Goal: Information Seeking & Learning: Find contact information

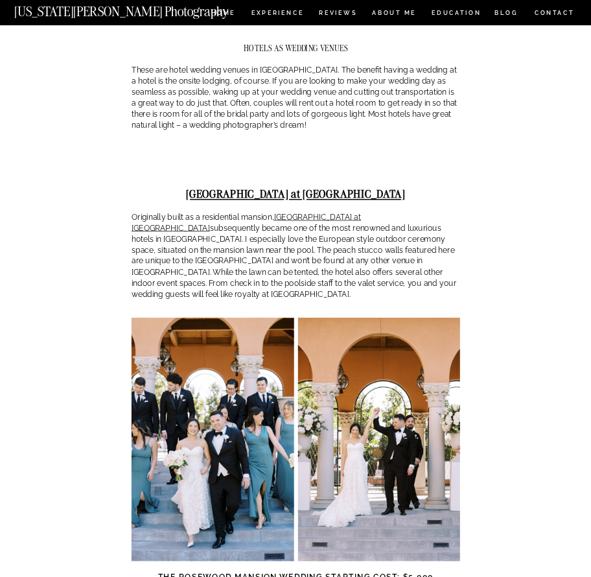
scroll to position [2982, 0]
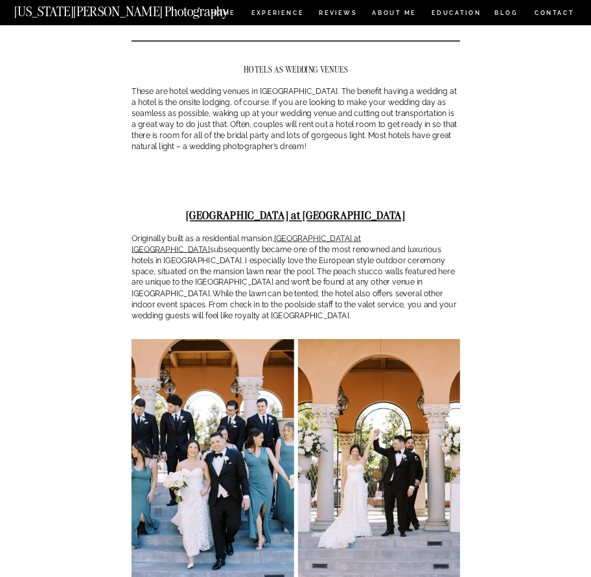
click at [235, 207] on strong "[GEOGRAPHIC_DATA] at [GEOGRAPHIC_DATA]" at bounding box center [296, 214] width 220 height 14
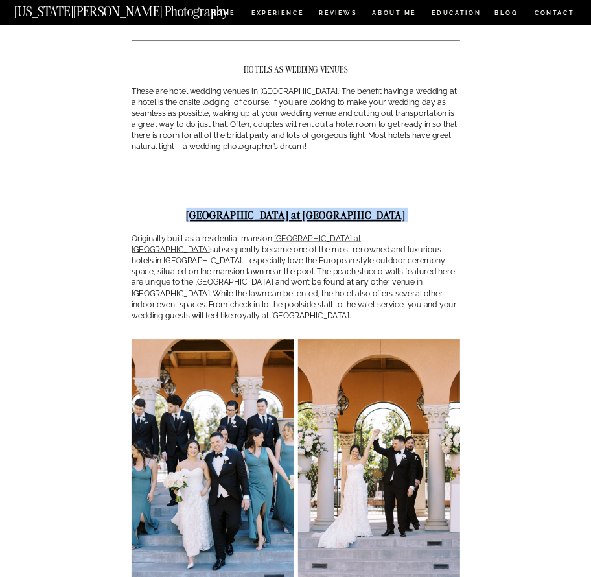
click at [235, 207] on strong "[GEOGRAPHIC_DATA] at [GEOGRAPHIC_DATA]" at bounding box center [296, 214] width 220 height 14
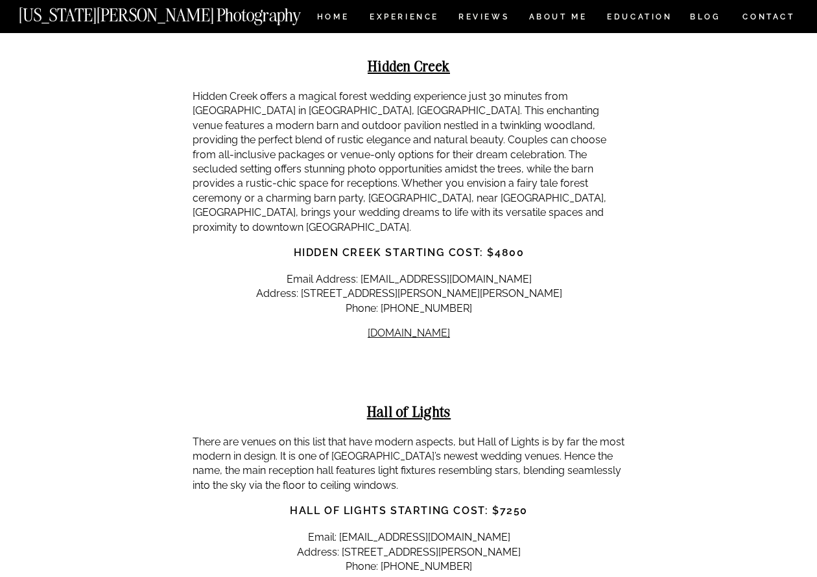
scroll to position [10511, 0]
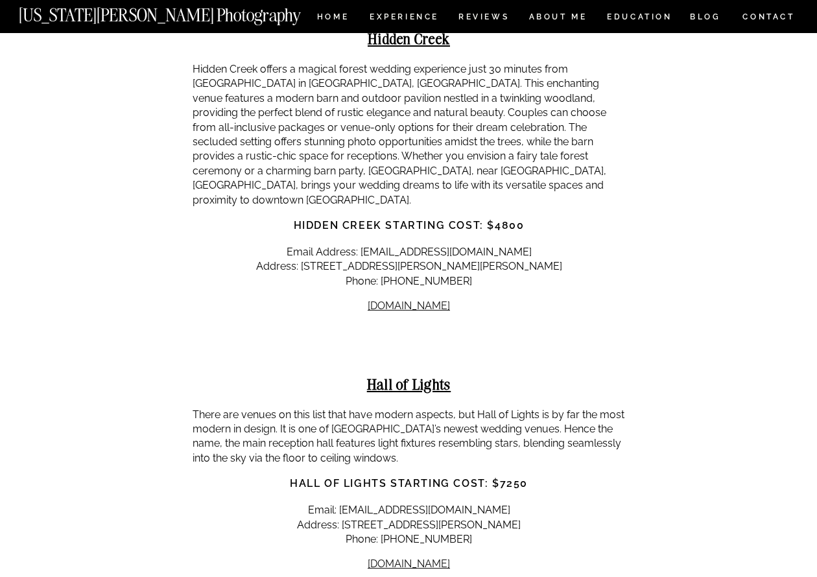
click at [414, 375] on strong "Hall of Lights" at bounding box center [409, 384] width 84 height 19
click at [415, 375] on strong "Hall of Lights" at bounding box center [409, 384] width 84 height 19
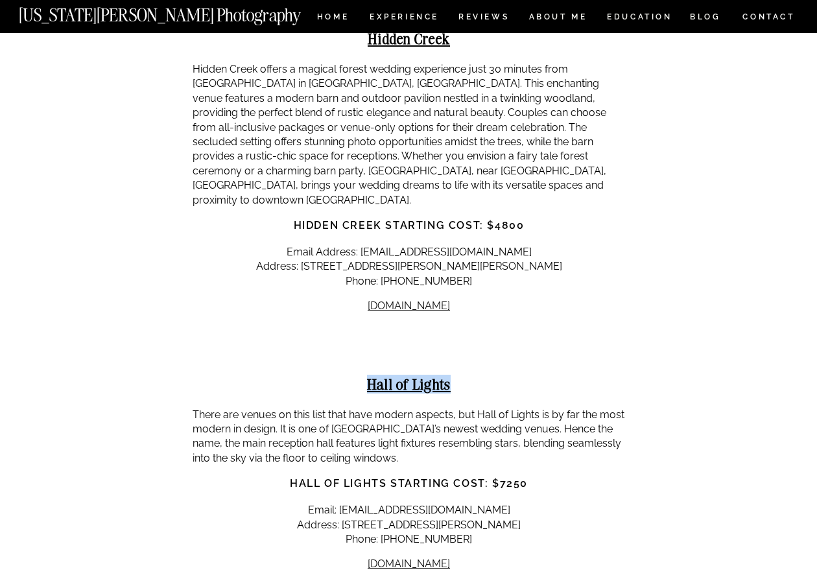
drag, startPoint x: 358, startPoint y: 162, endPoint x: 467, endPoint y: 169, distance: 109.8
click at [467, 376] on h2 "Hall of Lights" at bounding box center [409, 384] width 432 height 16
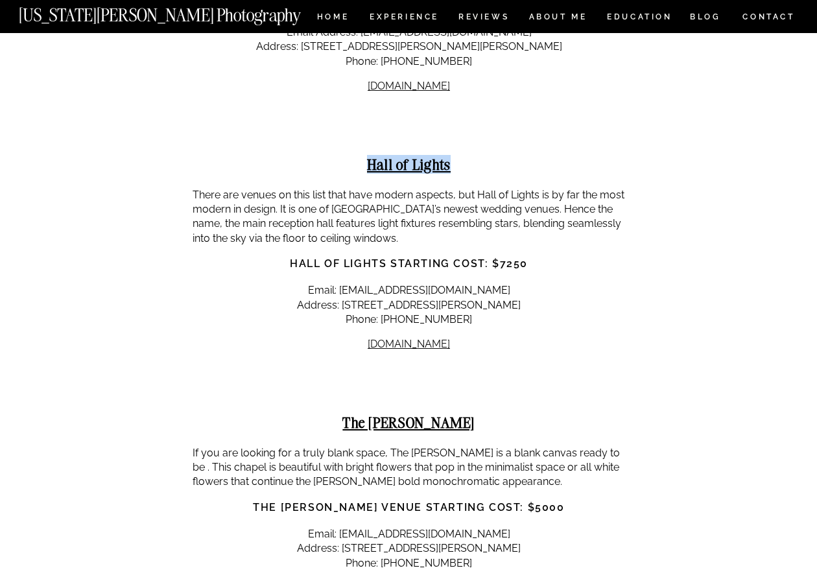
scroll to position [10770, 0]
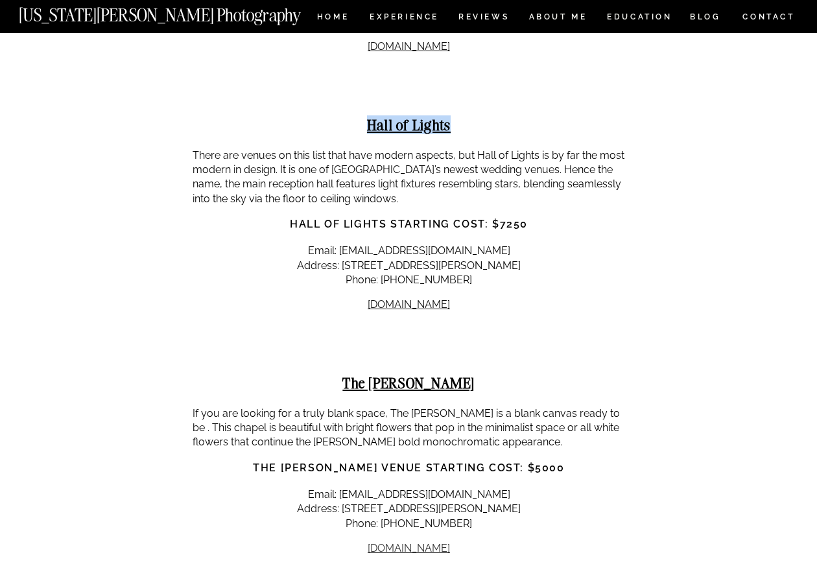
click at [410, 542] on link "[DOMAIN_NAME]" at bounding box center [409, 548] width 82 height 12
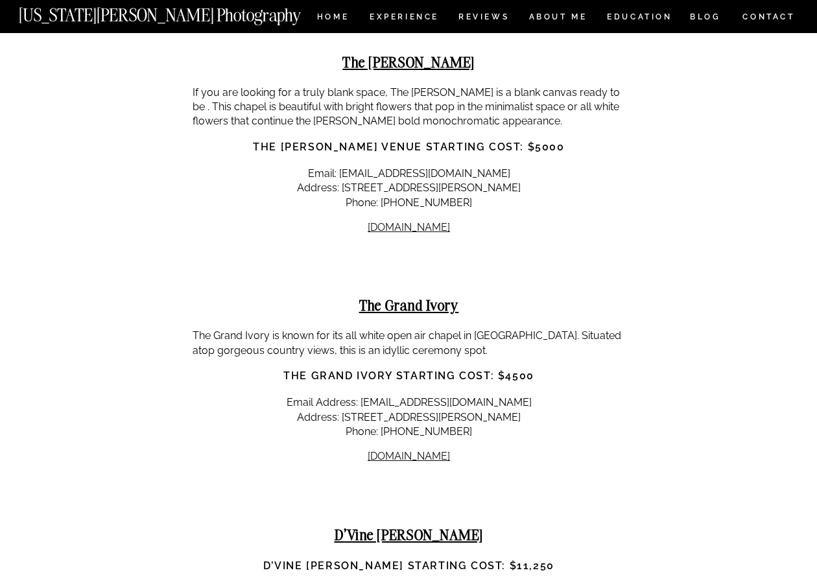
scroll to position [11094, 0]
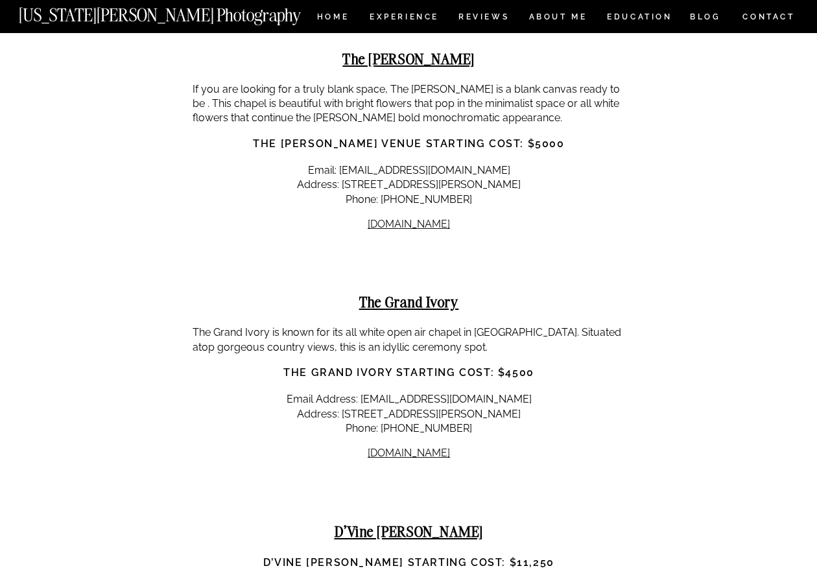
click at [440, 392] on p "Email Address: [EMAIL_ADDRESS][DOMAIN_NAME] Address: [STREET_ADDRESS][PERSON_NA…" at bounding box center [409, 413] width 432 height 43
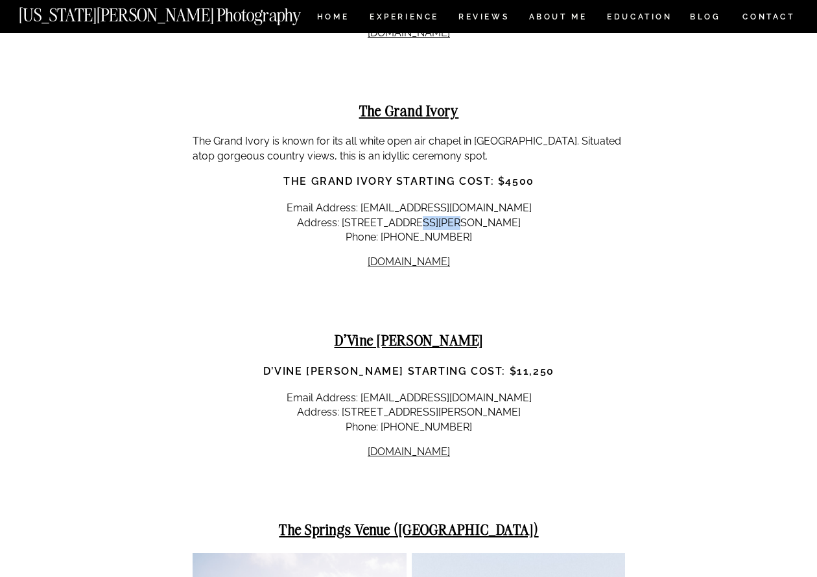
scroll to position [11354, 0]
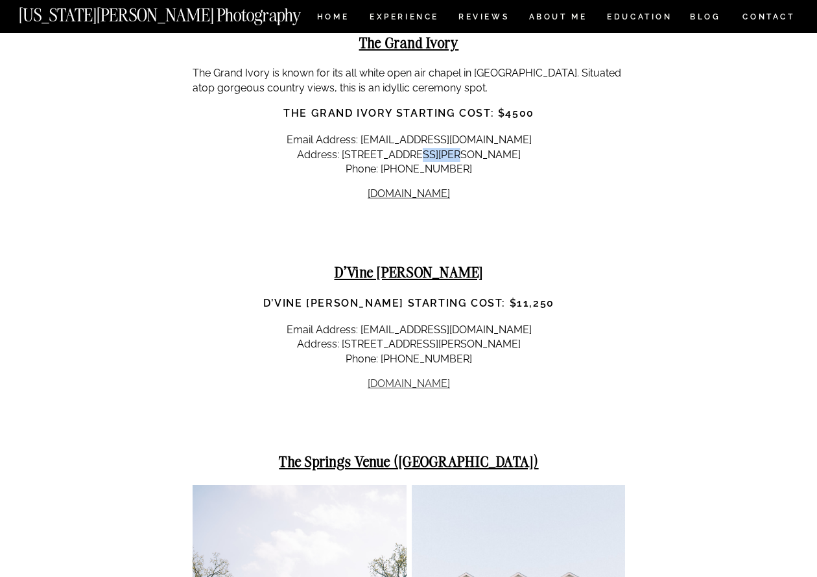
click at [402, 377] on link "[DOMAIN_NAME]" at bounding box center [409, 383] width 82 height 12
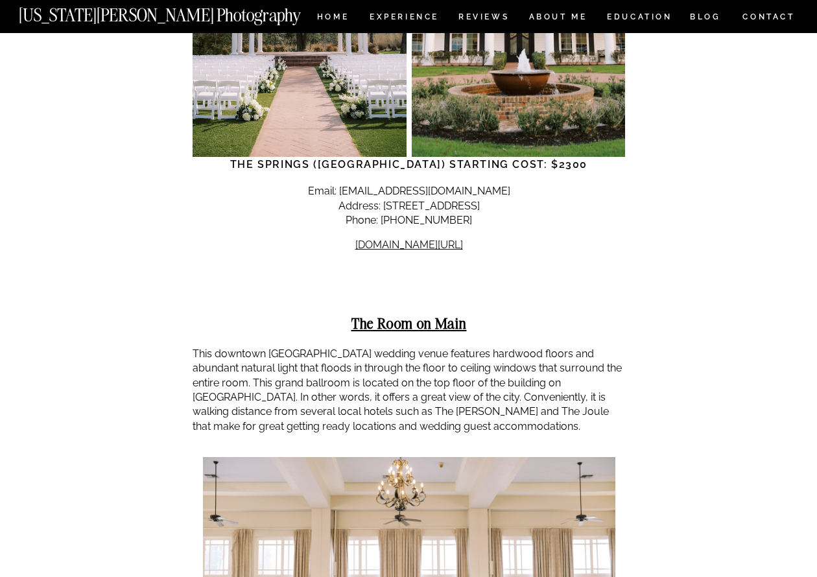
scroll to position [12067, 0]
